Goal: Information Seeking & Learning: Learn about a topic

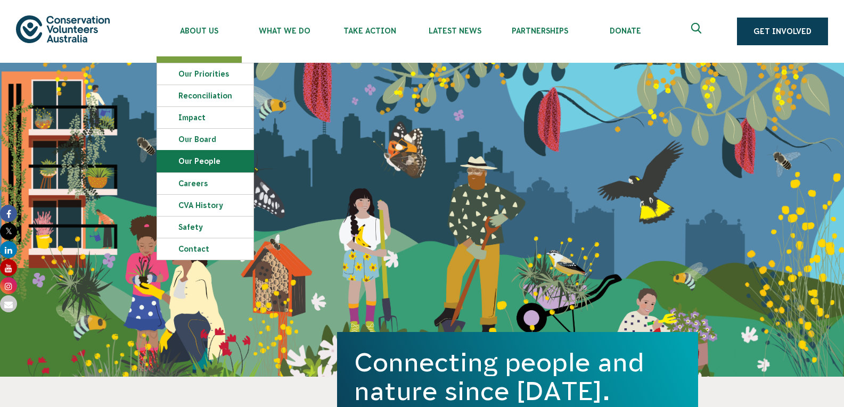
click at [201, 160] on link "Our People" at bounding box center [205, 161] width 96 height 21
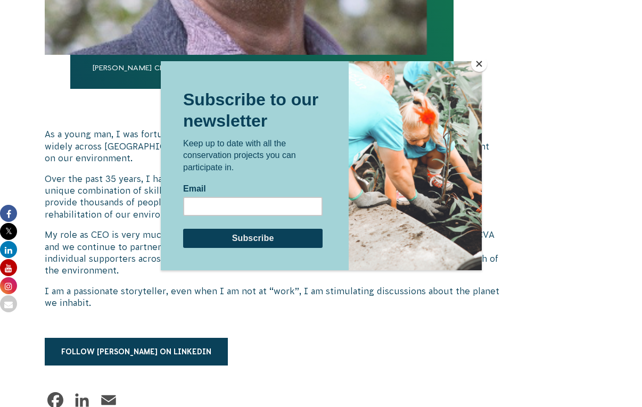
click at [477, 64] on button "Close" at bounding box center [479, 64] width 16 height 16
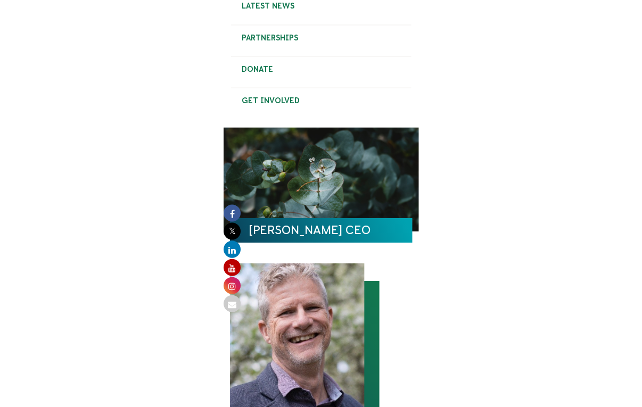
scroll to position [174, 0]
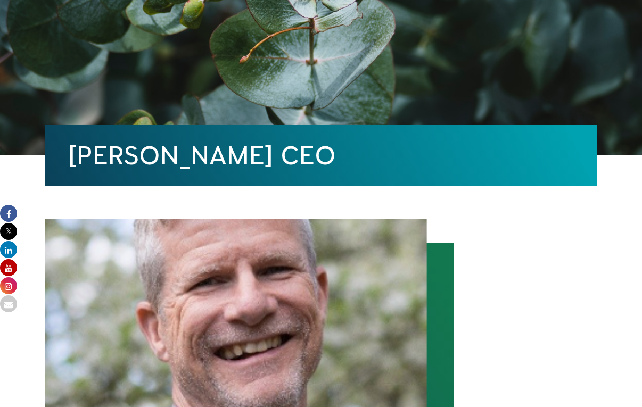
scroll to position [174, 0]
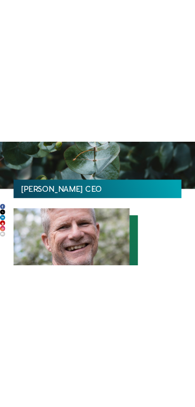
scroll to position [174, 0]
